Goal: Task Accomplishment & Management: Manage account settings

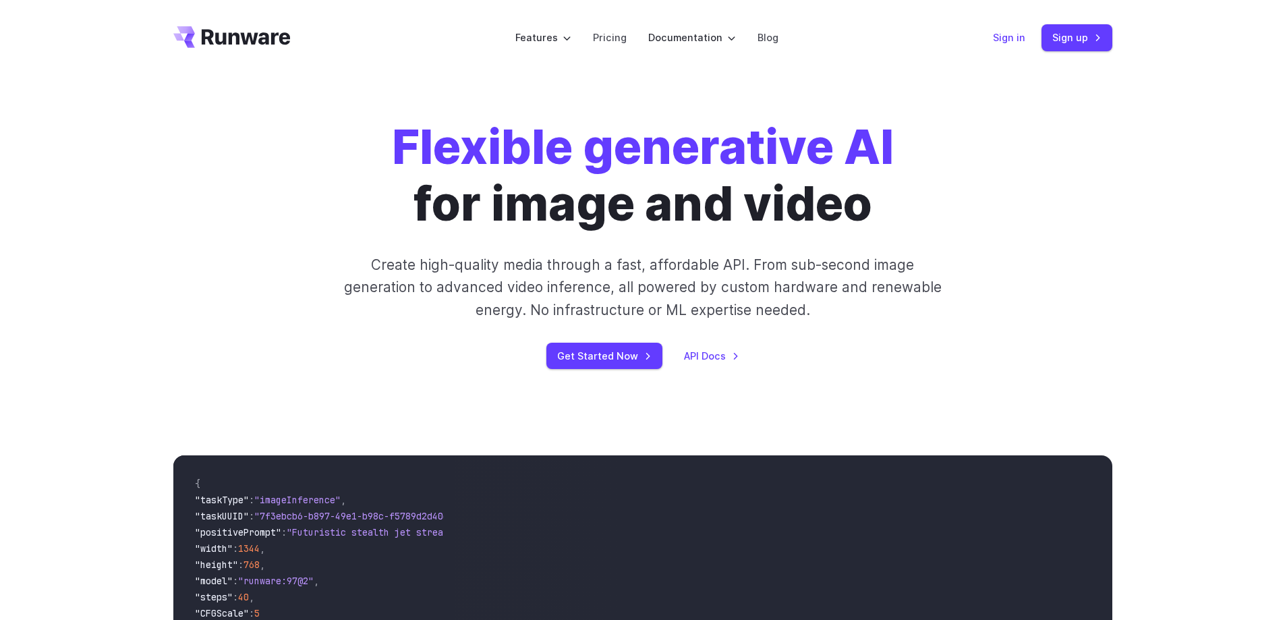
click at [1014, 36] on link "Sign in" at bounding box center [1009, 38] width 32 height 16
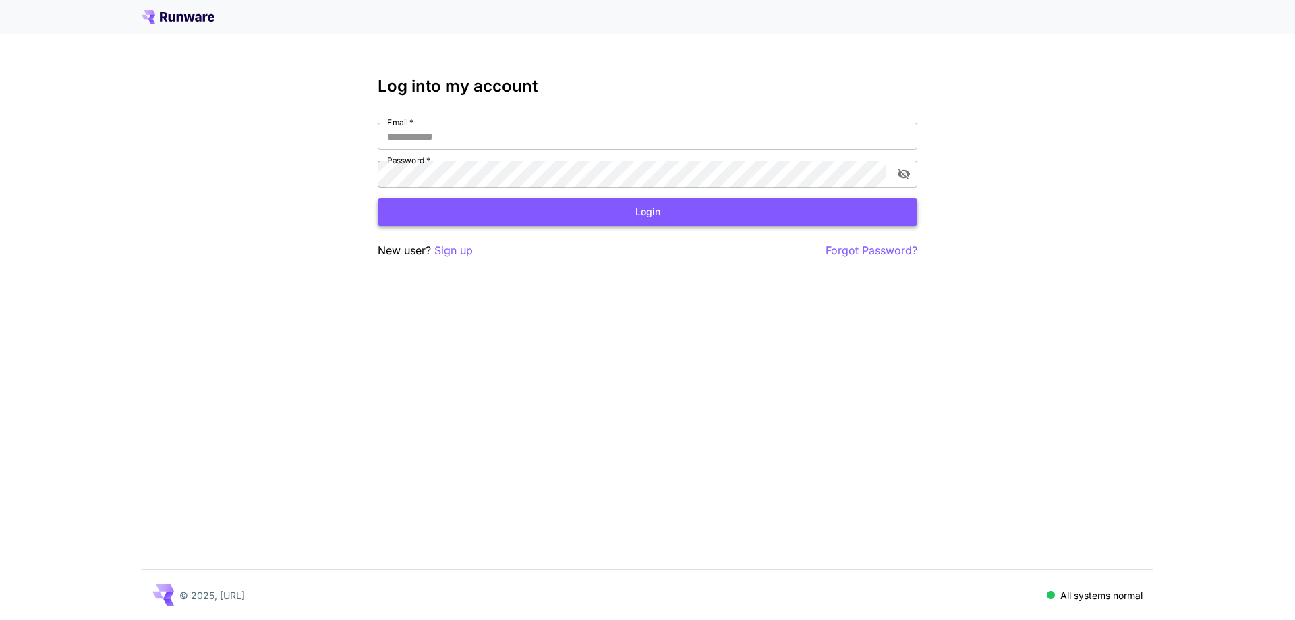
type input "**********"
click at [497, 216] on button "Login" at bounding box center [647, 212] width 539 height 28
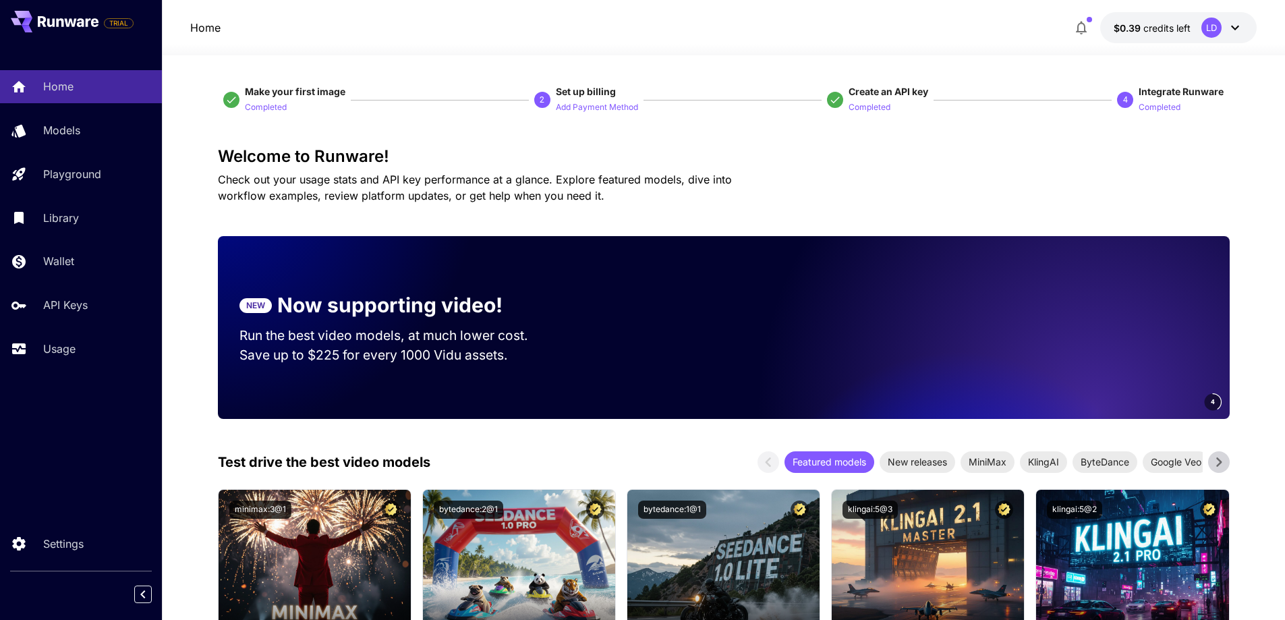
click at [1232, 24] on icon at bounding box center [1235, 28] width 16 height 16
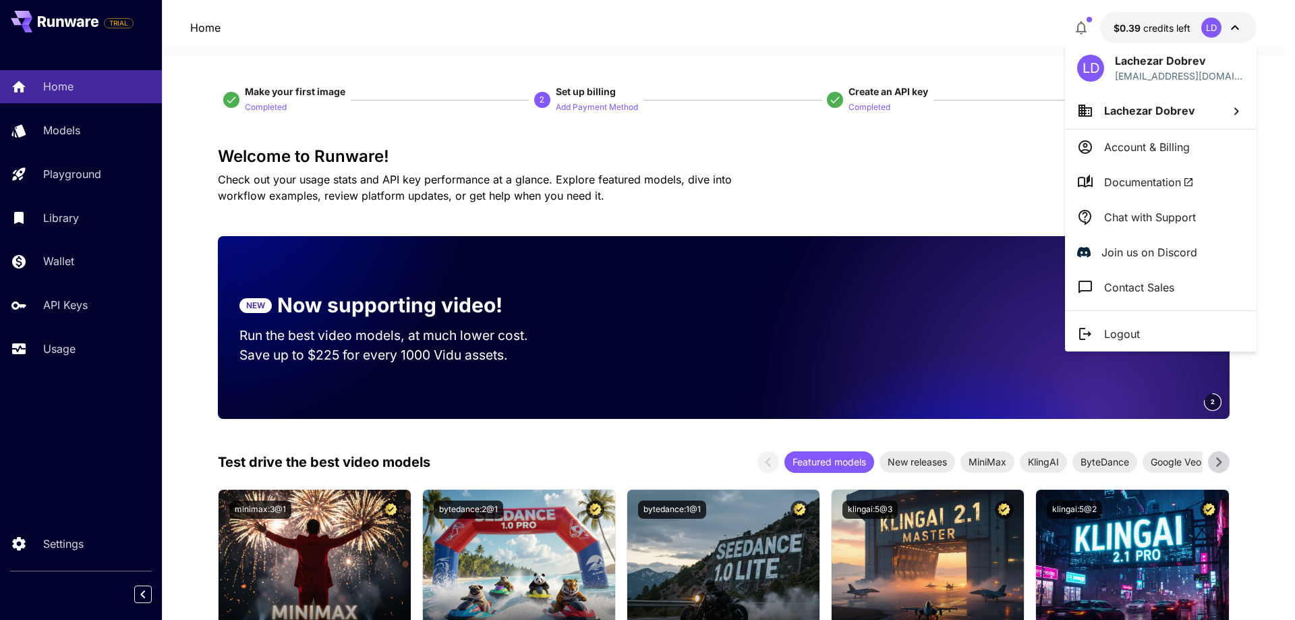
click at [1177, 149] on p "Account & Billing" at bounding box center [1147, 147] width 86 height 16
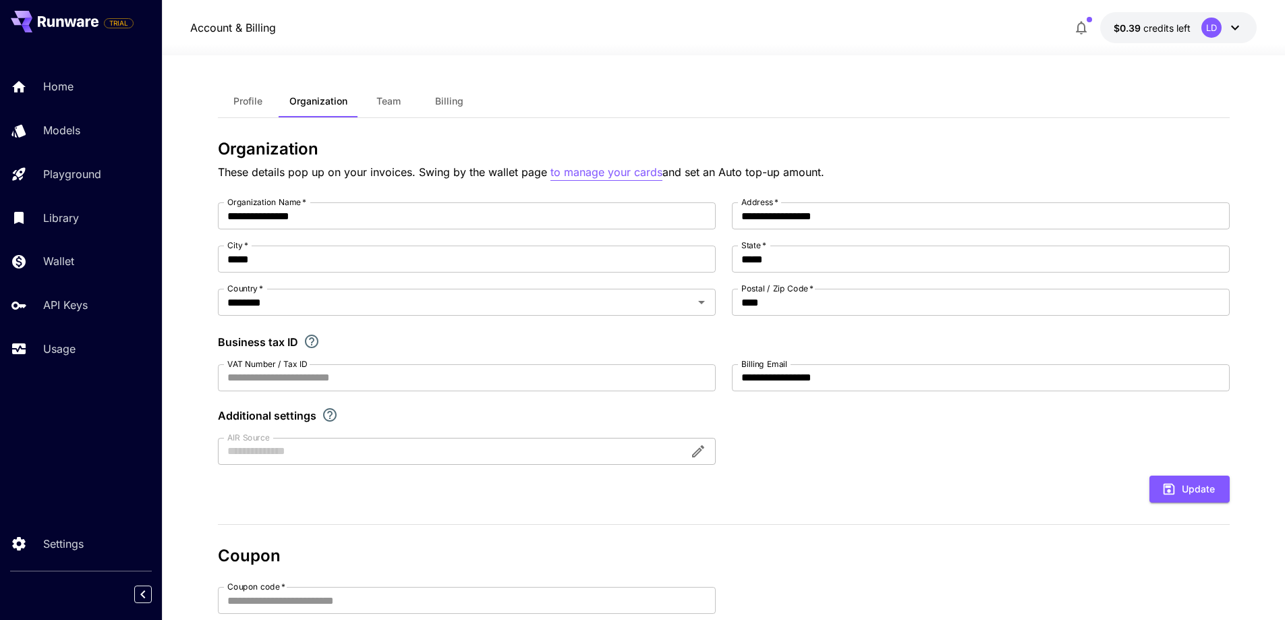
click at [622, 175] on p "to manage your cards" at bounding box center [606, 172] width 112 height 17
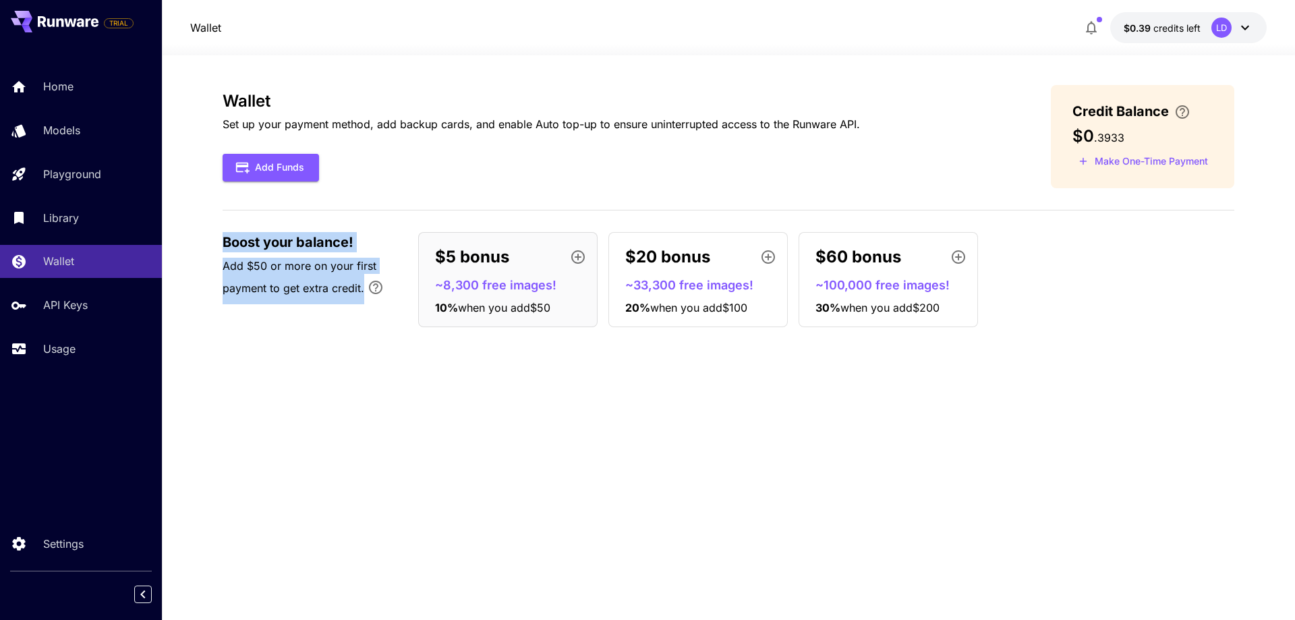
drag, startPoint x: 225, startPoint y: 231, endPoint x: 365, endPoint y: 330, distance: 171.8
click at [365, 330] on div "Wallet Set up your payment method, add backup cards, and enable Auto top-up to …" at bounding box center [729, 211] width 1012 height 253
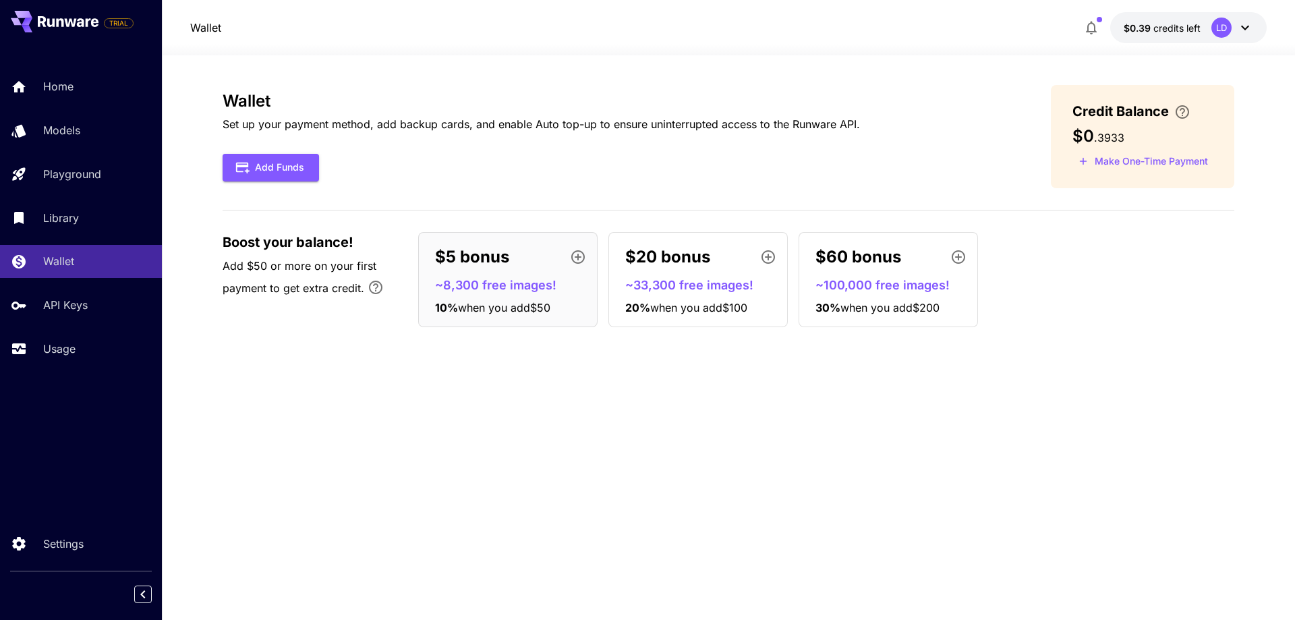
click at [365, 333] on div "Wallet Set up your payment method, add backup cards, and enable Auto top-up to …" at bounding box center [729, 211] width 1012 height 253
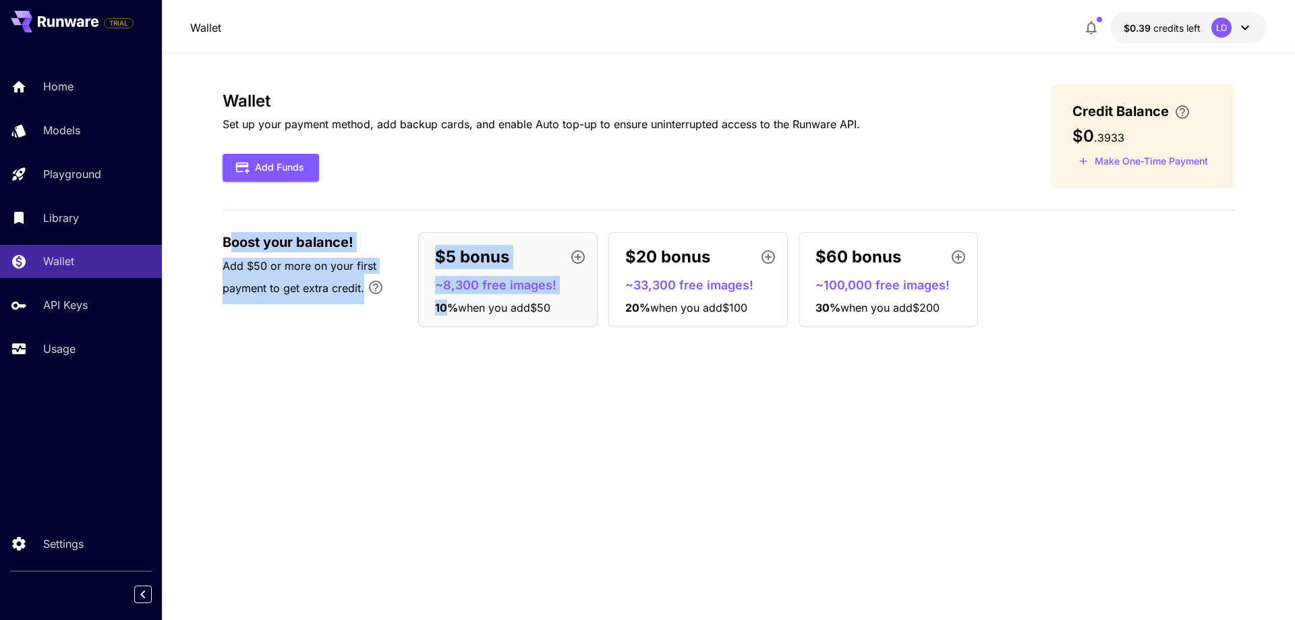
drag, startPoint x: 447, startPoint y: 355, endPoint x: 233, endPoint y: 225, distance: 250.3
click at [233, 225] on div "Wallet Set up your payment method, add backup cards, and enable Auto top-up to …" at bounding box center [729, 337] width 1012 height 505
click at [317, 345] on div "Wallet Set up your payment method, add backup cards, and enable Auto top-up to …" at bounding box center [729, 337] width 1012 height 505
click at [239, 250] on span "Boost your balance!" at bounding box center [288, 242] width 131 height 20
drag, startPoint x: 299, startPoint y: 275, endPoint x: 396, endPoint y: 314, distance: 104.4
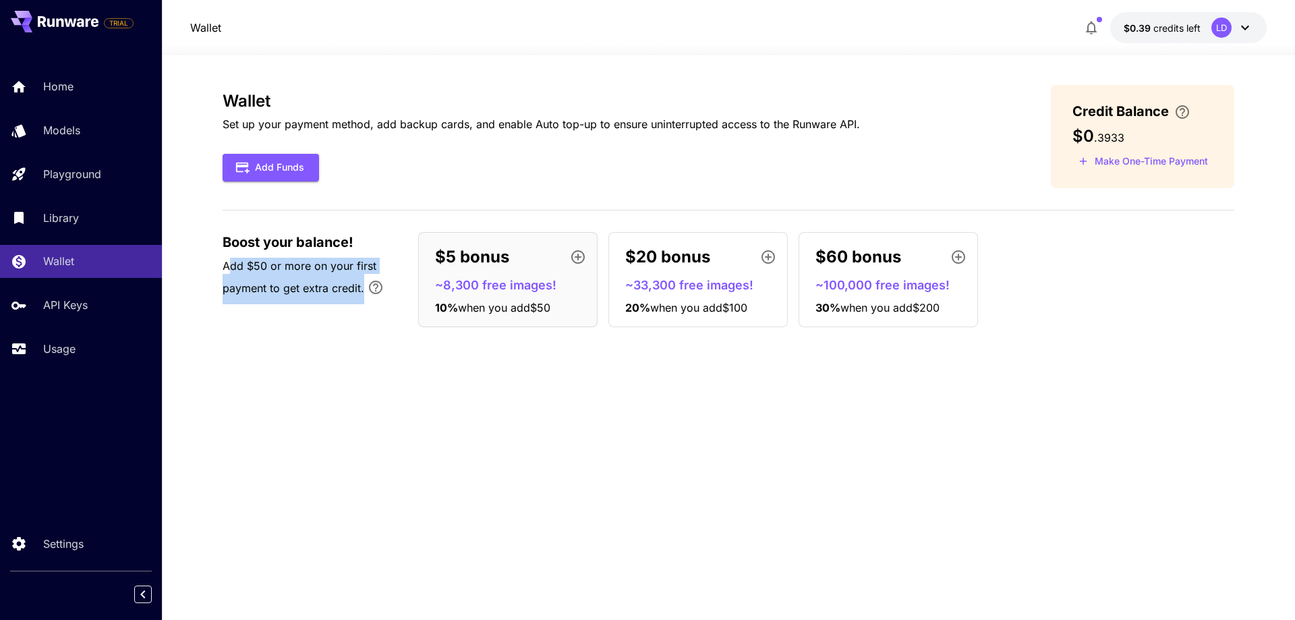
click at [396, 314] on div "Boost your balance! Add $50 or more on your first payment to get extra credit. …" at bounding box center [729, 279] width 1012 height 95
click at [373, 342] on div "Wallet Set up your payment method, add backup cards, and enable Auto top-up to …" at bounding box center [729, 337] width 1012 height 505
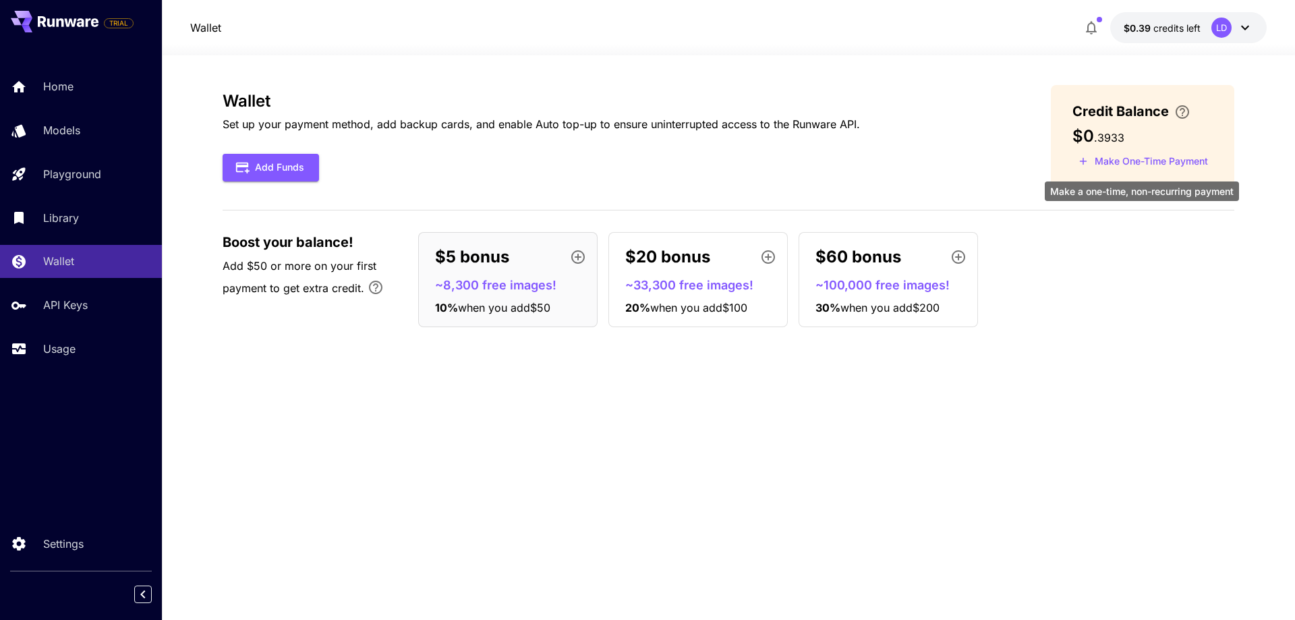
click at [1184, 160] on button "Make One-Time Payment" at bounding box center [1143, 161] width 142 height 21
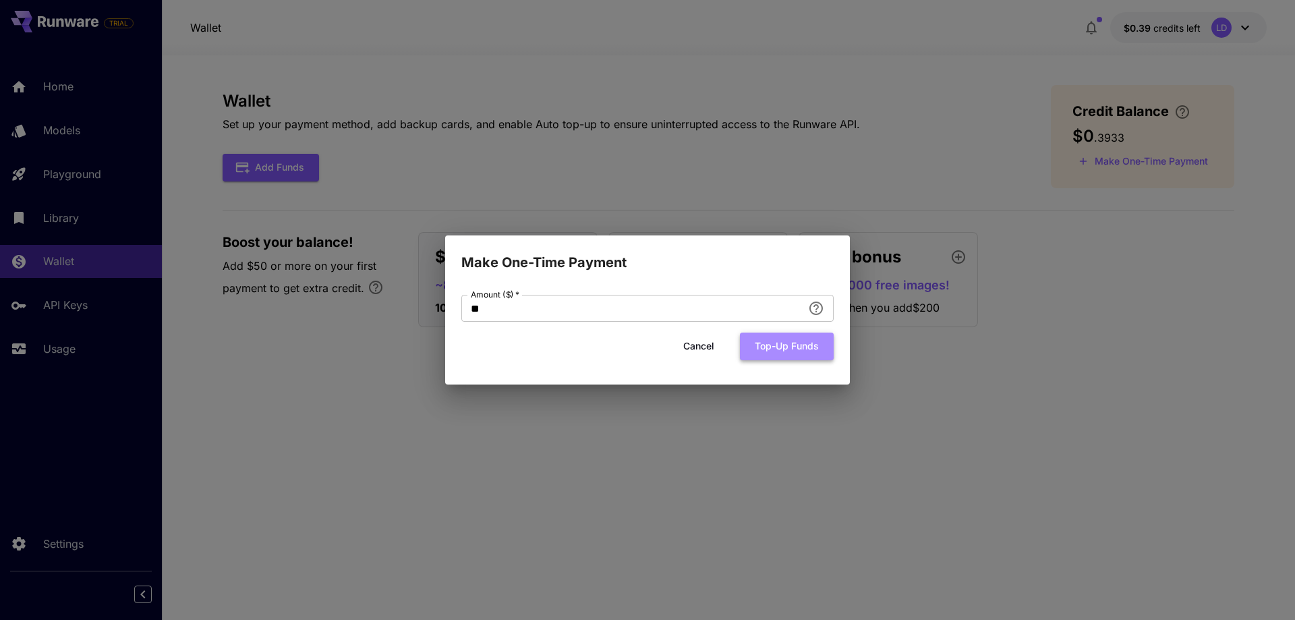
click at [780, 348] on button "Top-up funds" at bounding box center [787, 346] width 94 height 28
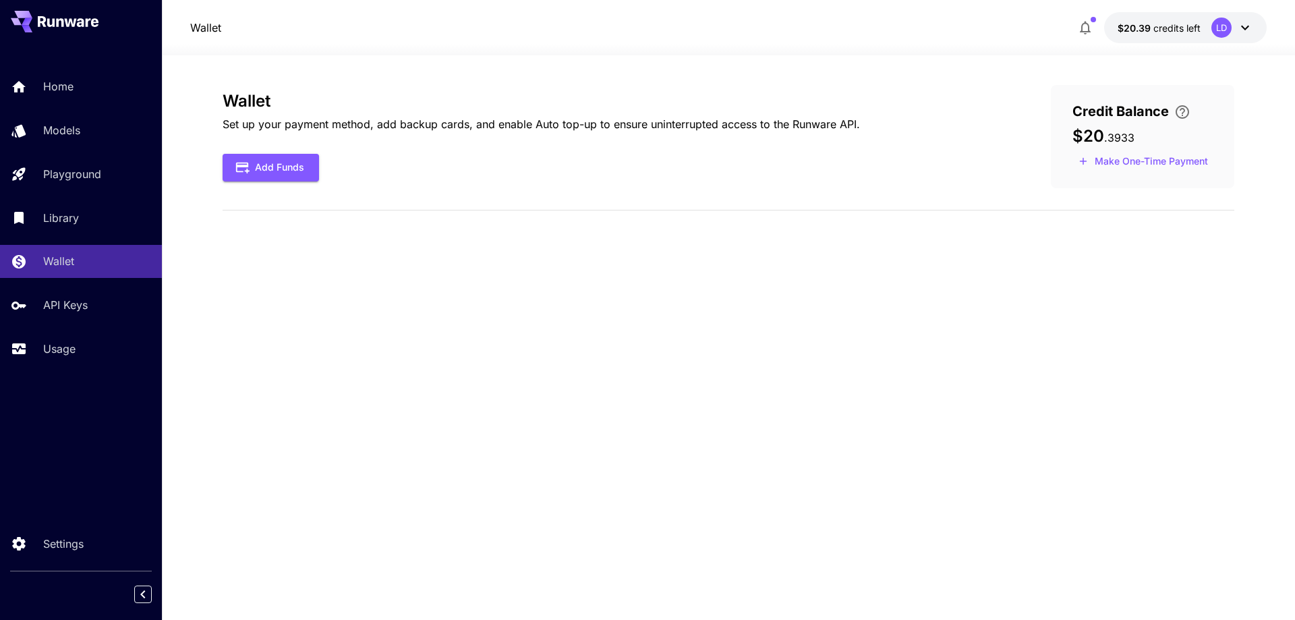
click at [1011, 256] on div "Wallet Set up your payment method, add backup cards, and enable Auto top-up to …" at bounding box center [729, 337] width 1012 height 505
click at [1179, 30] on span "credits left" at bounding box center [1176, 27] width 47 height 11
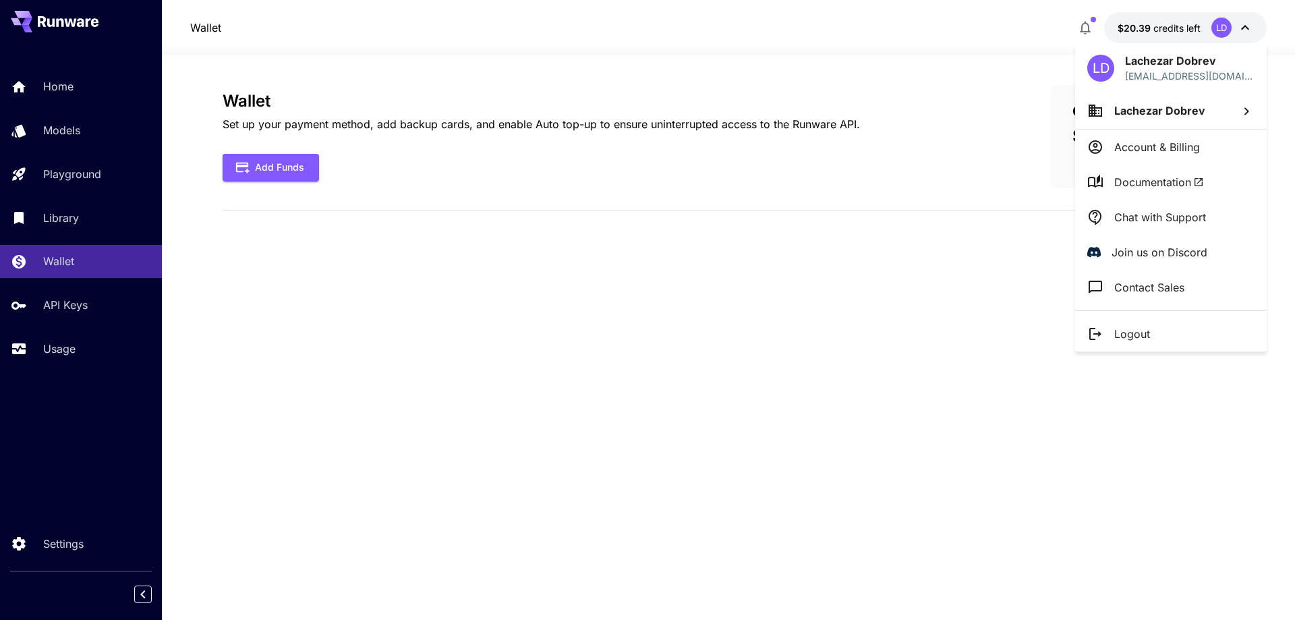
click at [1179, 29] on div at bounding box center [647, 310] width 1295 height 620
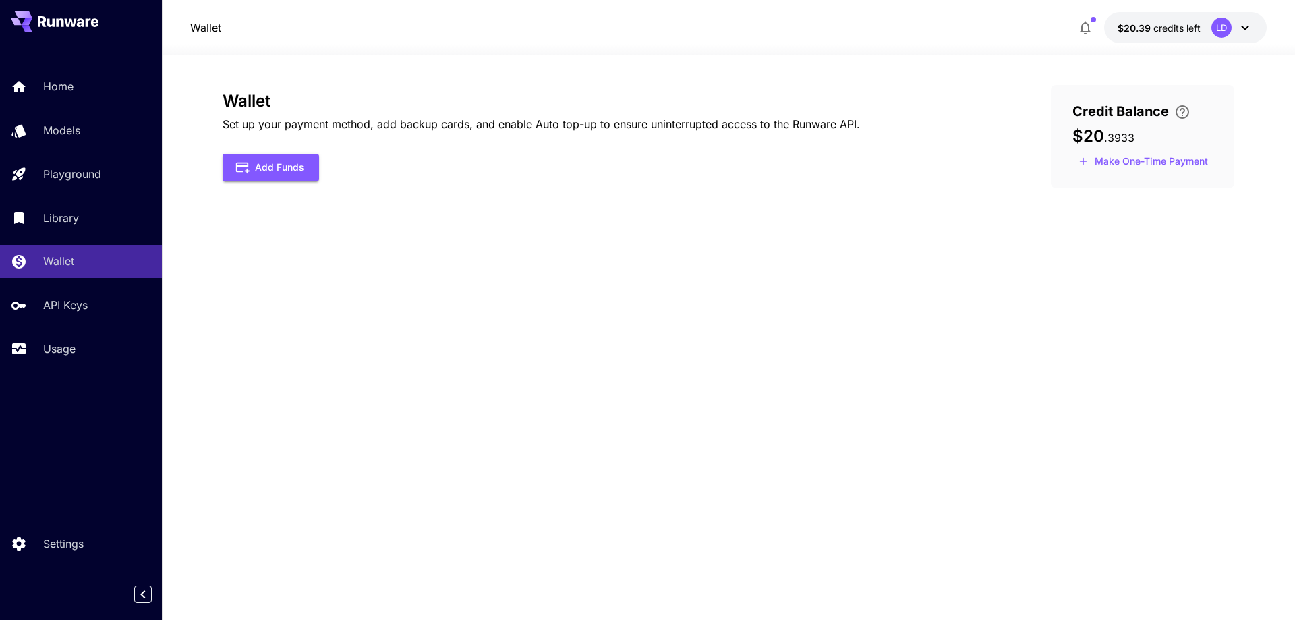
click at [908, 296] on div "Wallet Set up your payment method, add backup cards, and enable Auto top-up to …" at bounding box center [729, 337] width 1012 height 505
drag, startPoint x: 0, startPoint y: 0, endPoint x: 925, endPoint y: 276, distance: 965.4
click at [925, 276] on div "Wallet Set up your payment method, add backup cards, and enable Auto top-up to …" at bounding box center [729, 337] width 1012 height 505
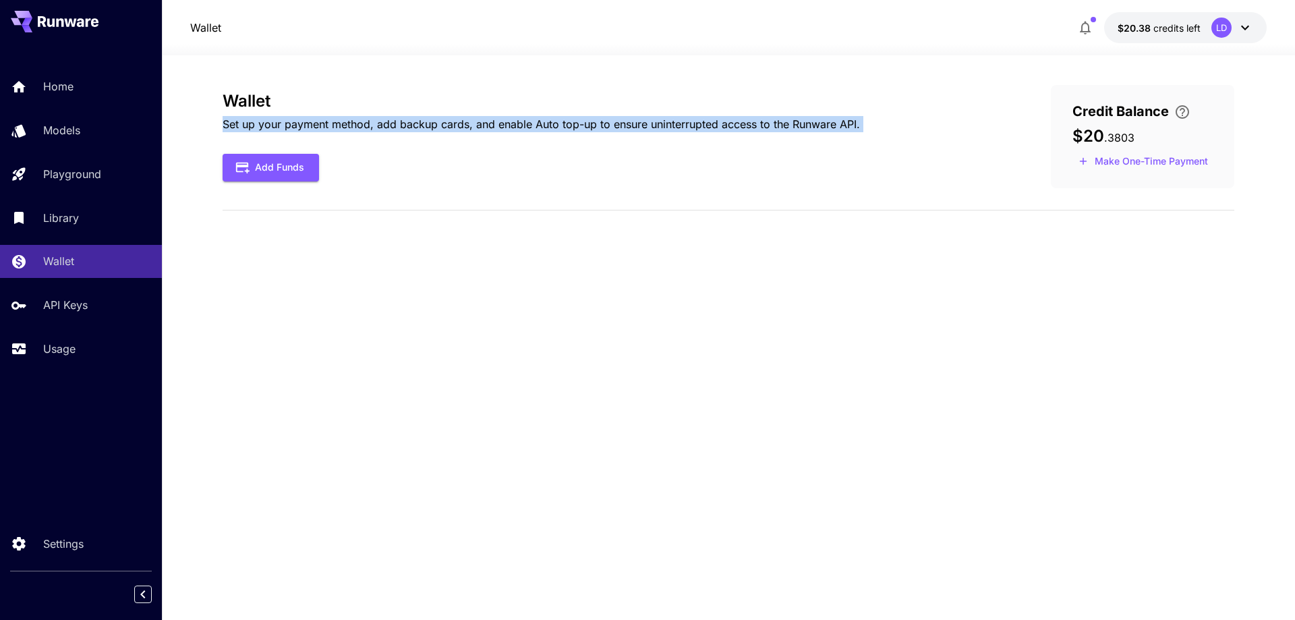
drag, startPoint x: 934, startPoint y: 132, endPoint x: 623, endPoint y: 77, distance: 315.8
click at [616, 76] on div "Wallet Set up your payment method, add backup cards, and enable Auto top-up to …" at bounding box center [729, 337] width 1012 height 564
click at [858, 90] on div "Wallet Set up your payment method, add backup cards, and enable Auto top-up to …" at bounding box center [729, 136] width 1012 height 103
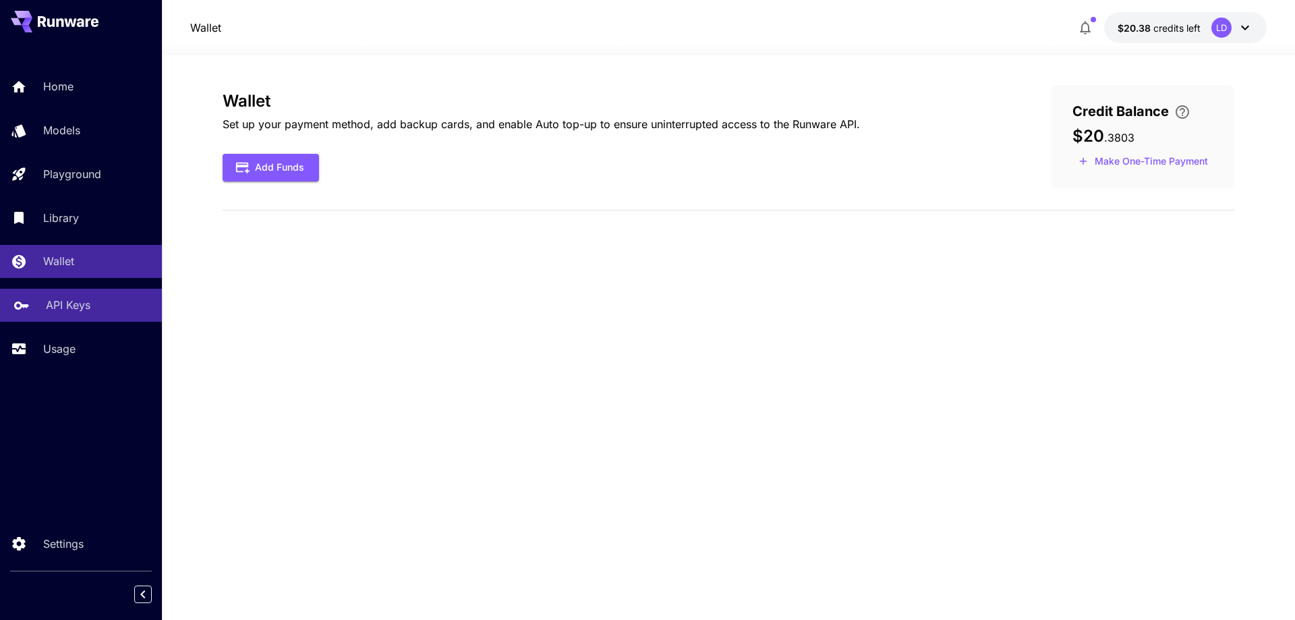
click at [97, 310] on div "API Keys" at bounding box center [98, 305] width 105 height 16
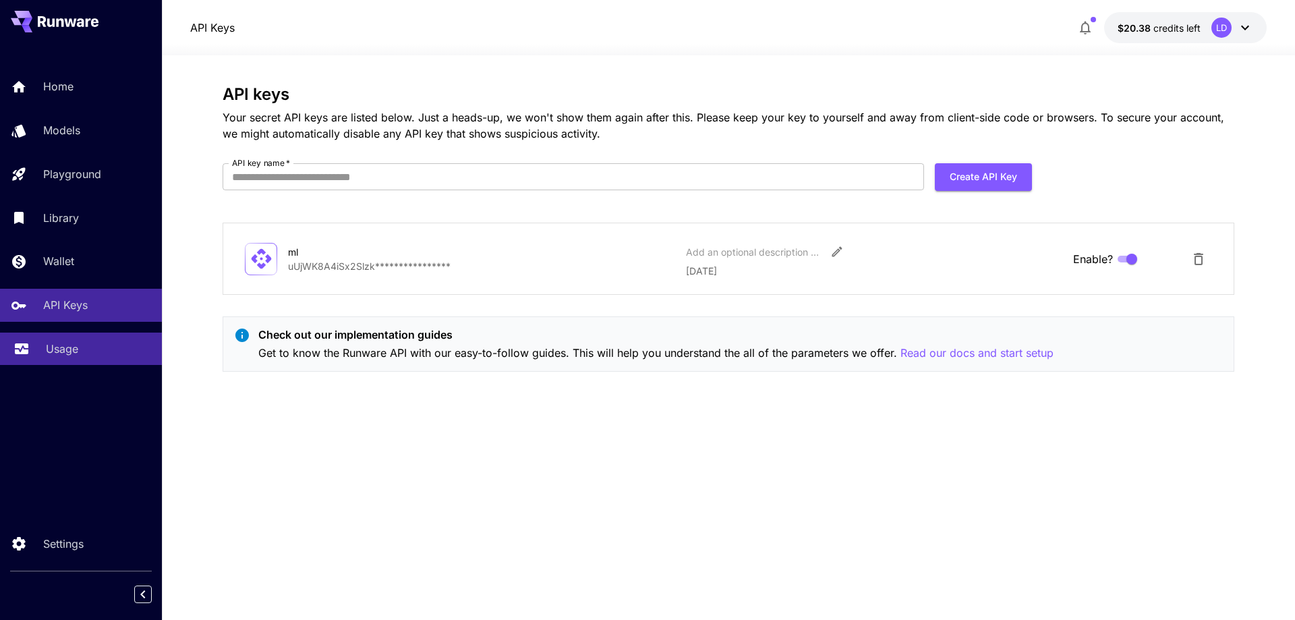
click at [69, 355] on p "Usage" at bounding box center [62, 349] width 32 height 16
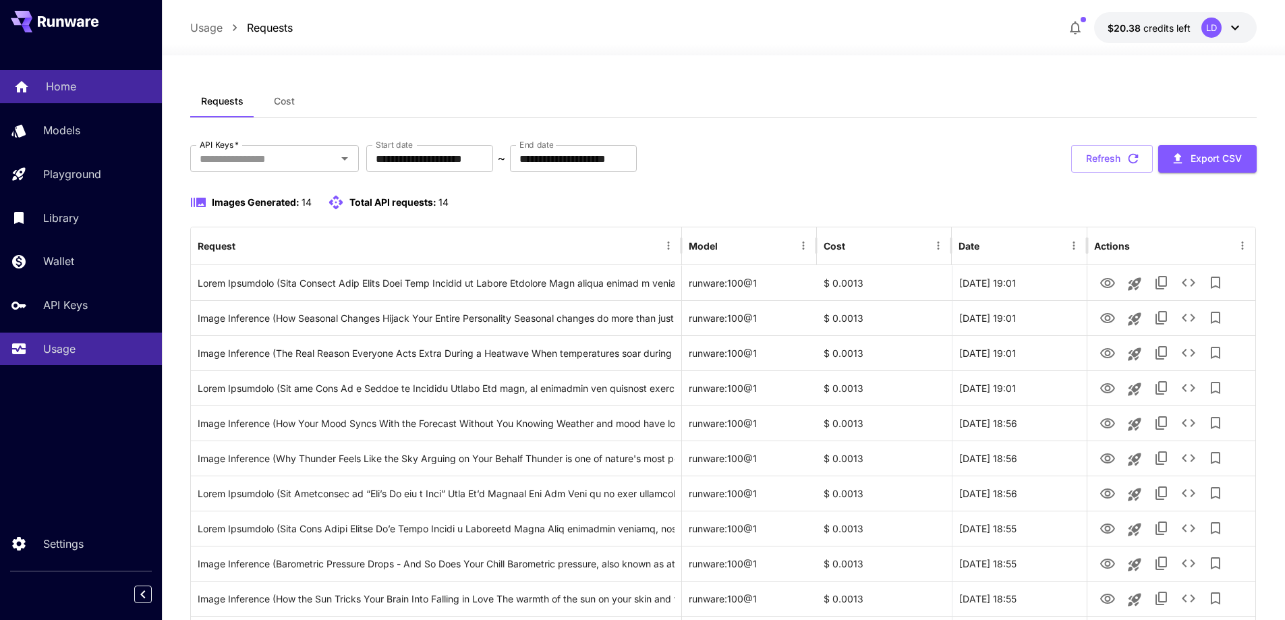
click at [86, 82] on div "Home" at bounding box center [98, 86] width 105 height 16
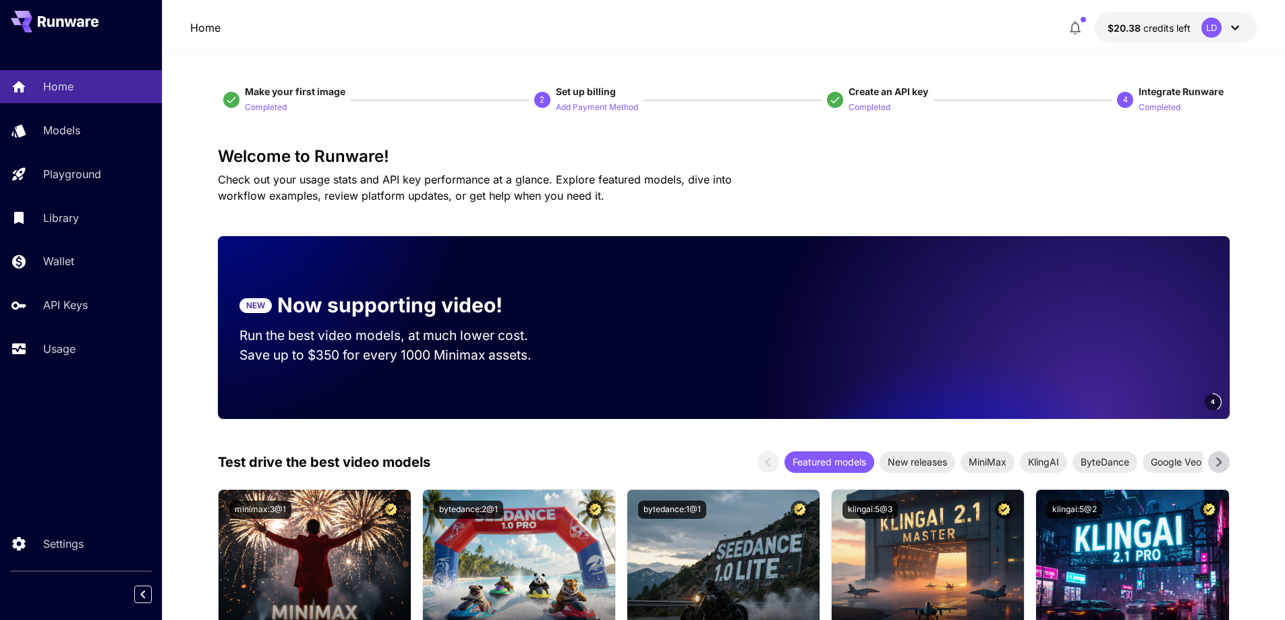
click at [1060, 169] on div "Welcome to Runware! Check out your usage stats and API key performance at a gla…" at bounding box center [724, 175] width 1012 height 57
click at [1032, 160] on h3 "Welcome to Runware!" at bounding box center [724, 156] width 1012 height 19
